Goal: Information Seeking & Learning: Learn about a topic

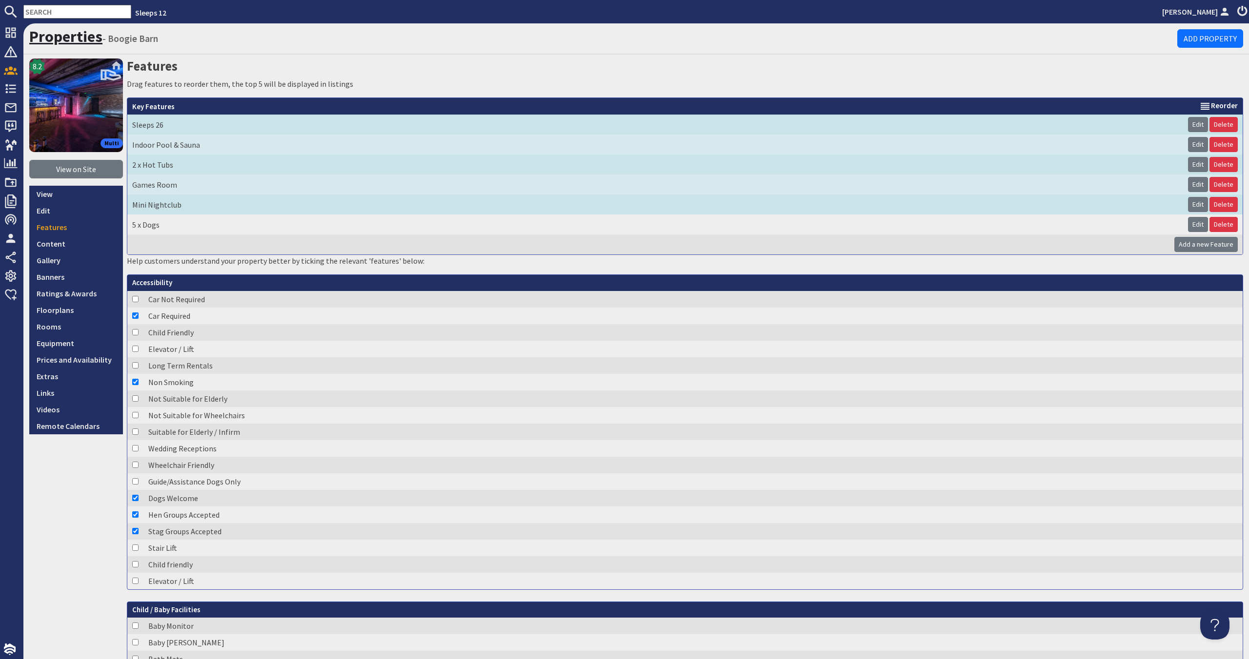
scroll to position [5, 0]
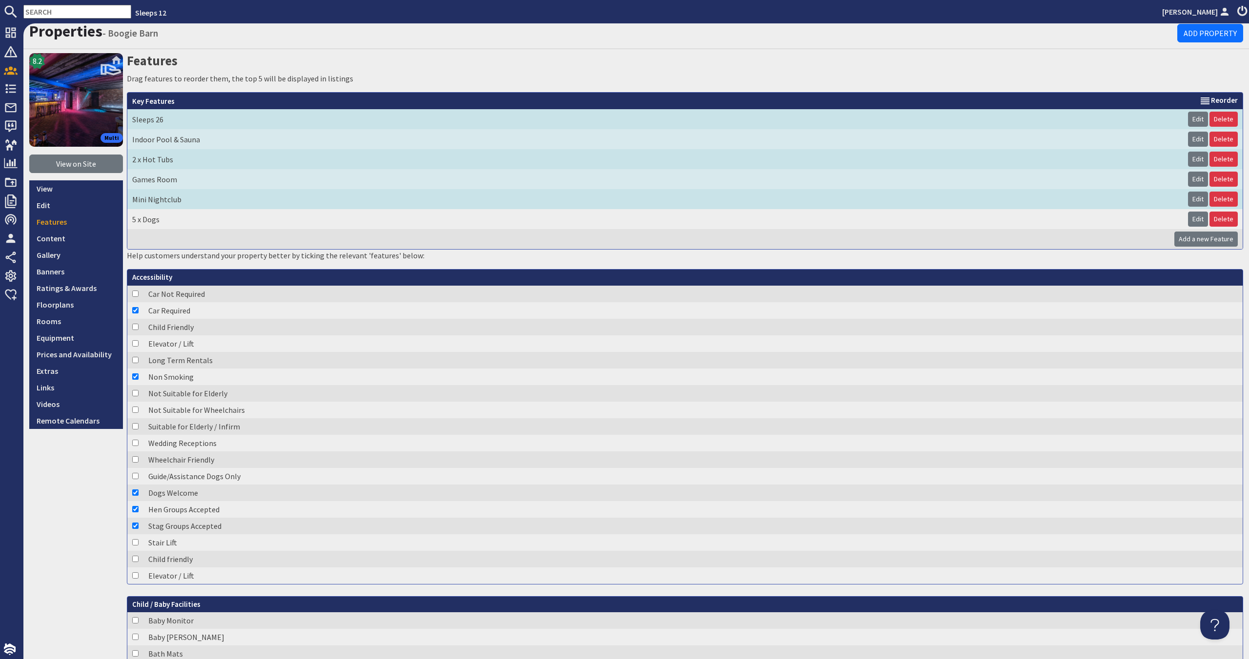
click at [78, 9] on input "text" at bounding box center [77, 12] width 108 height 14
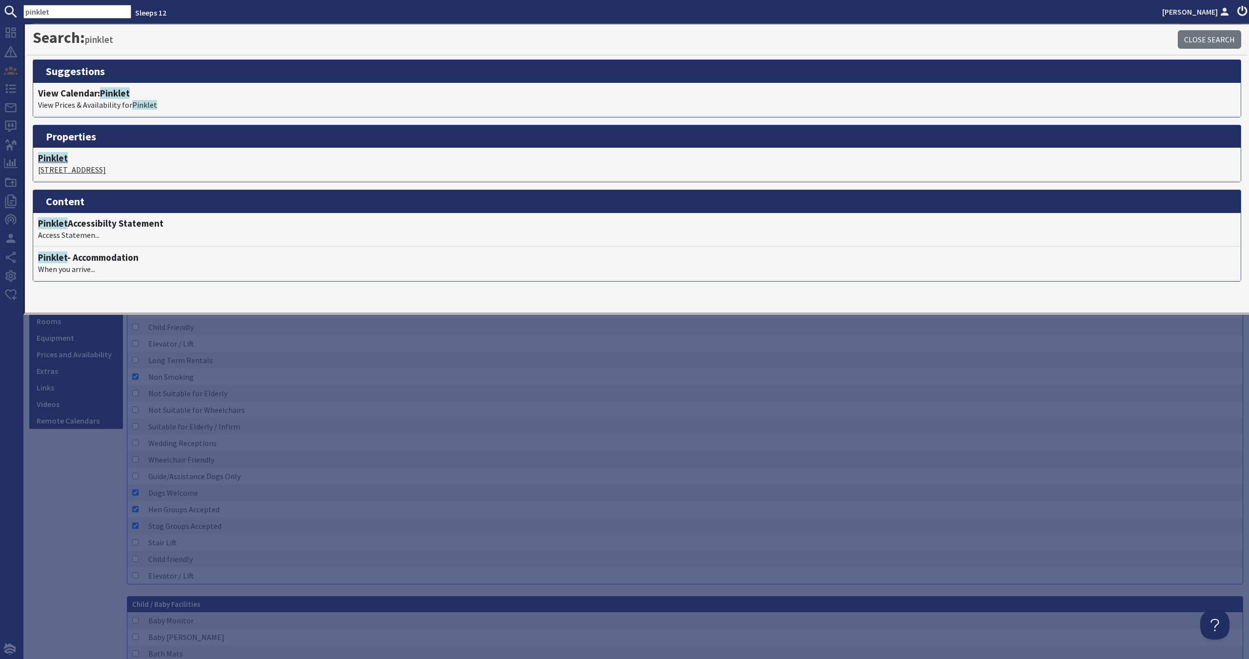
type input "pinklet"
click at [59, 160] on span "Pinklet" at bounding box center [53, 158] width 30 height 12
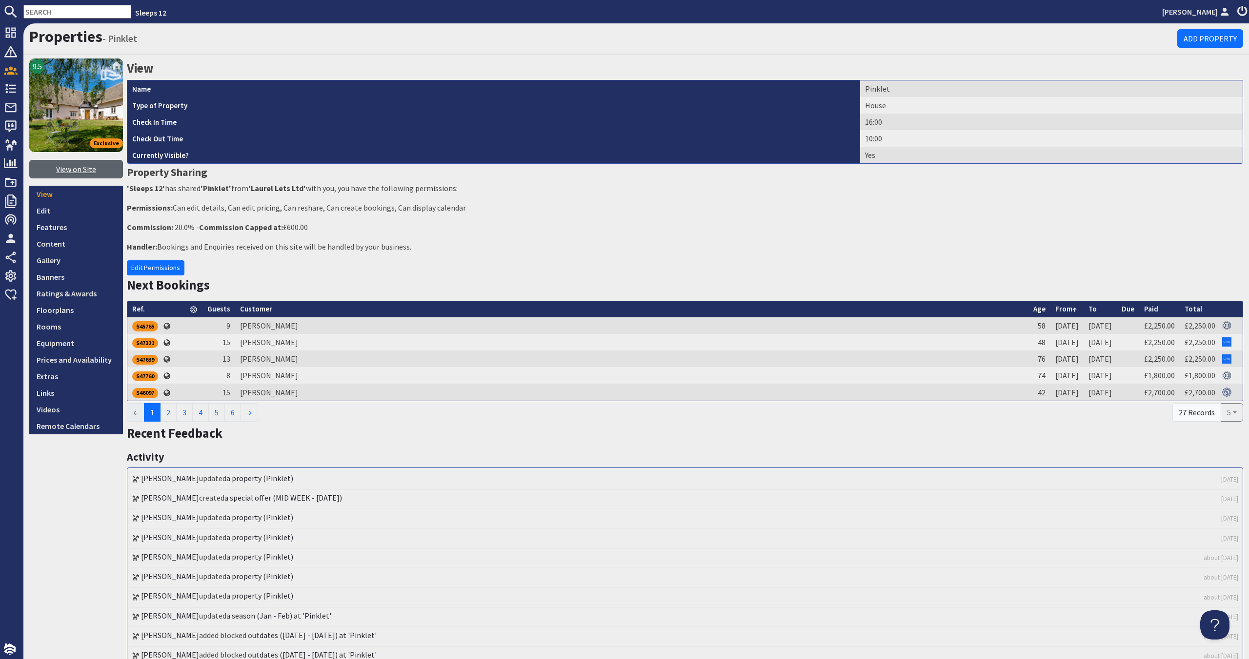
click at [87, 171] on link "View on Site" at bounding box center [76, 169] width 94 height 19
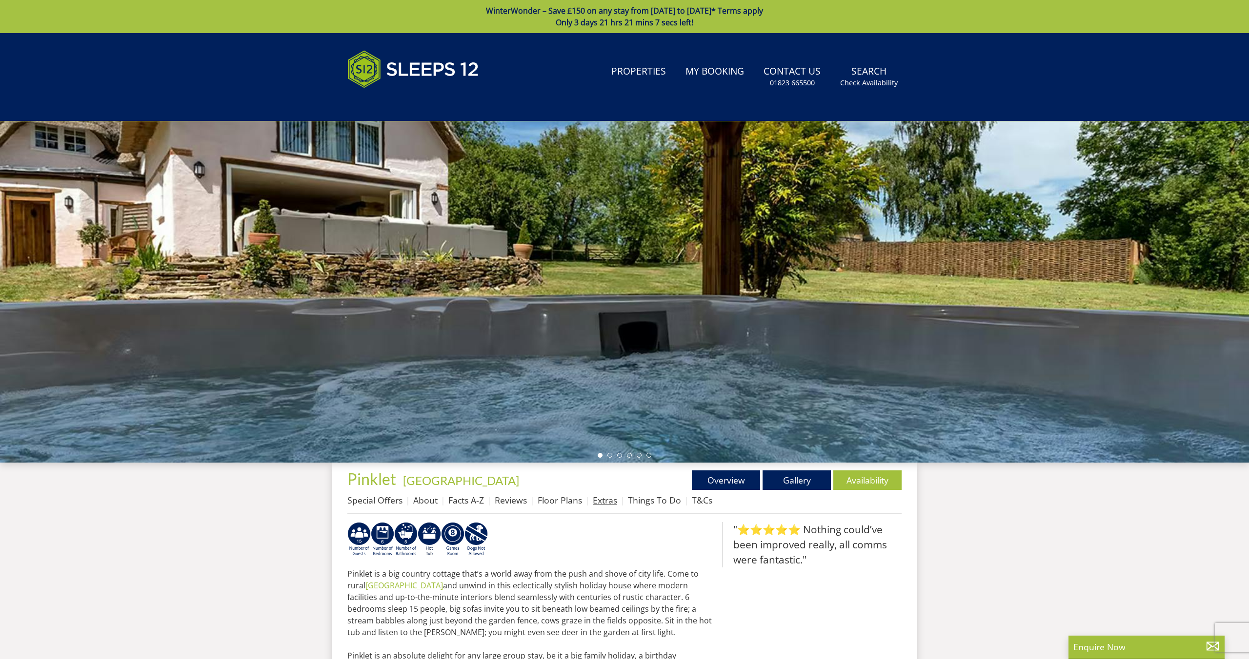
click at [594, 502] on link "Extras" at bounding box center [605, 501] width 24 height 12
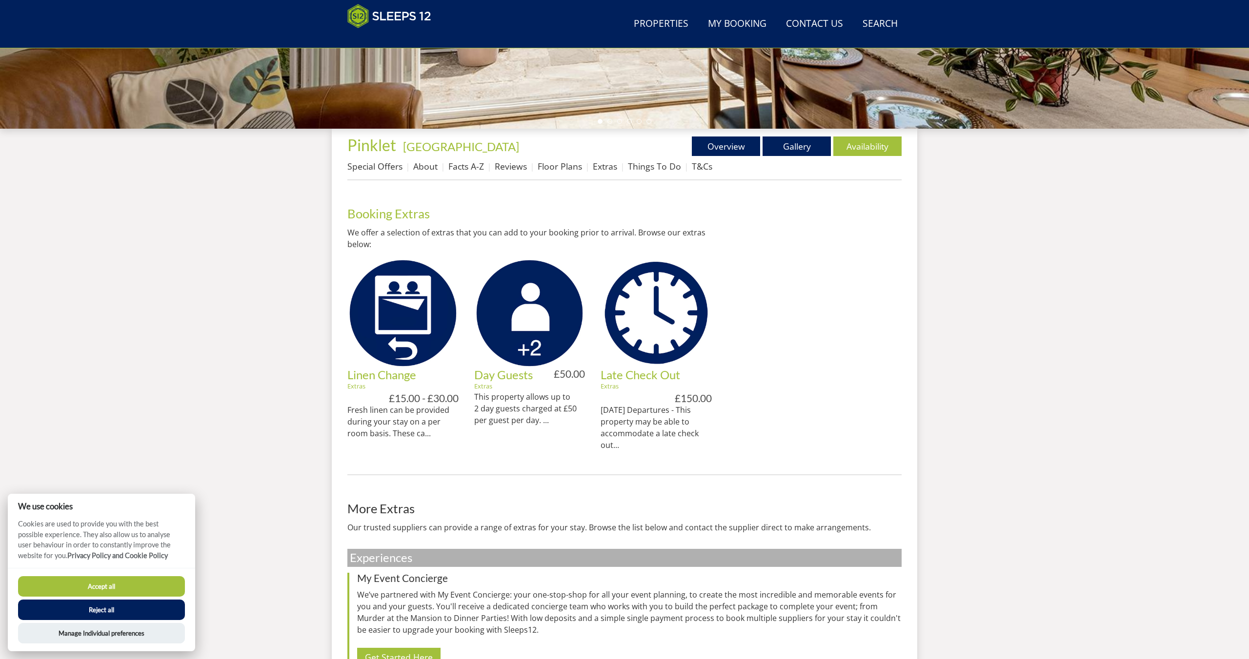
scroll to position [297, 0]
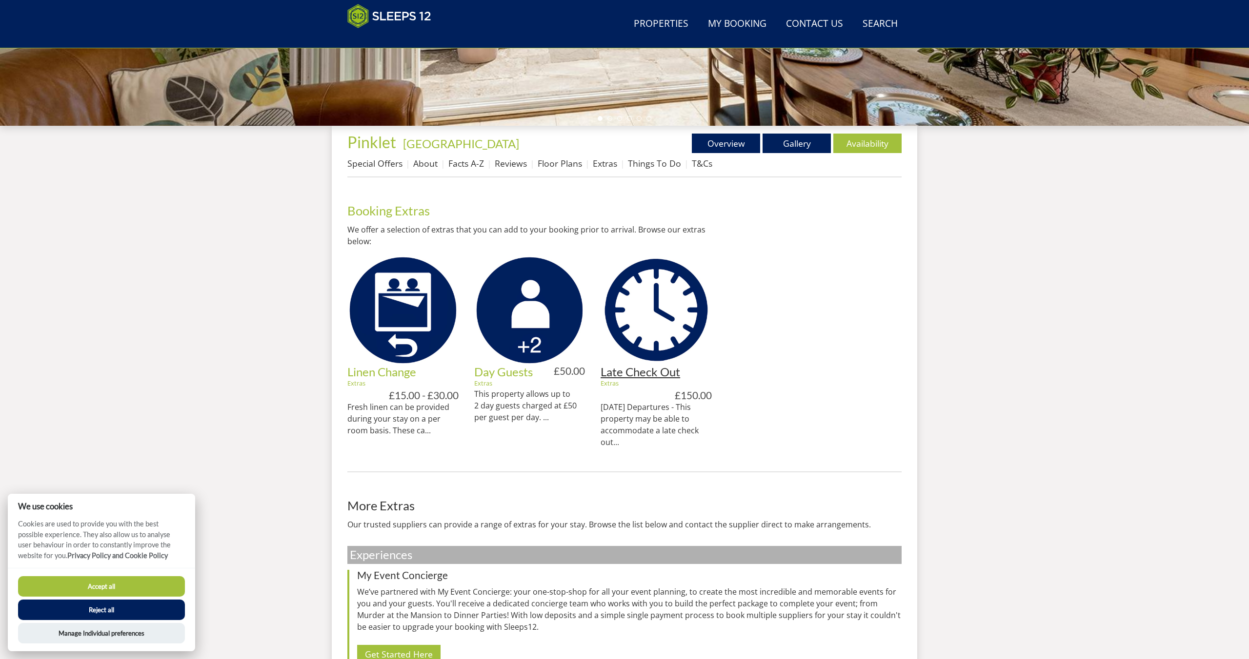
click at [636, 376] on link "Late Check Out" at bounding box center [640, 372] width 80 height 14
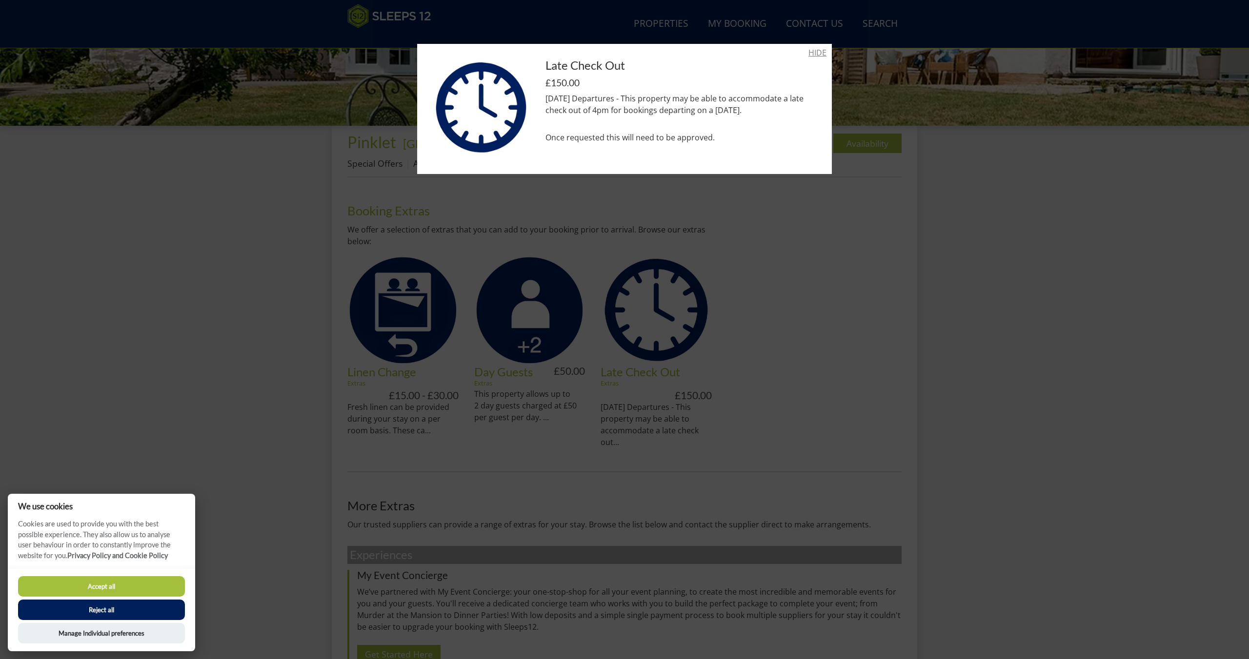
click at [812, 50] on link "HIDE" at bounding box center [817, 53] width 18 height 12
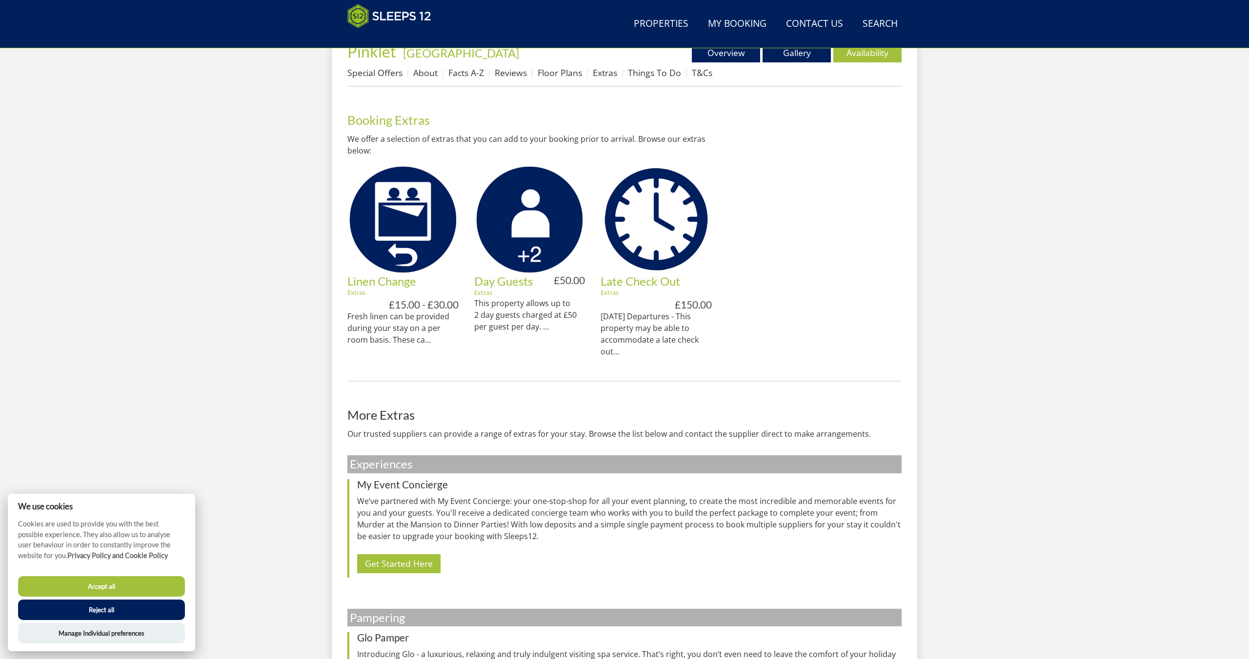
scroll to position [387, 0]
